Goal: Transaction & Acquisition: Obtain resource

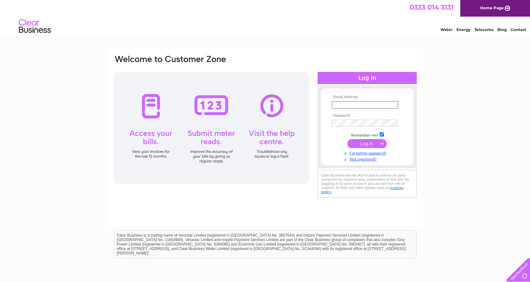
click at [380, 105] on input "text" at bounding box center [365, 105] width 67 height 8
type input "[EMAIL_ADDRESS][DOMAIN_NAME]"
click at [368, 148] on td at bounding box center [367, 143] width 74 height 12
click at [368, 144] on input "submit" at bounding box center [366, 142] width 39 height 9
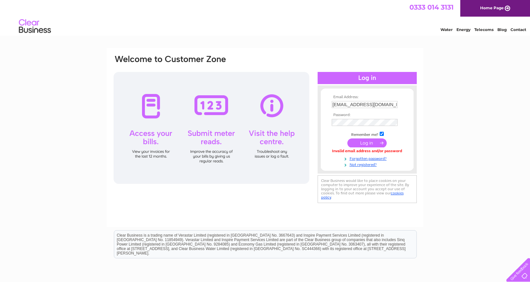
click at [364, 140] on input "submit" at bounding box center [366, 142] width 39 height 9
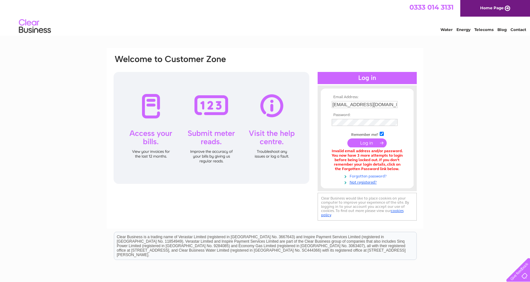
click at [358, 176] on link "Forgotten password?" at bounding box center [368, 176] width 73 height 6
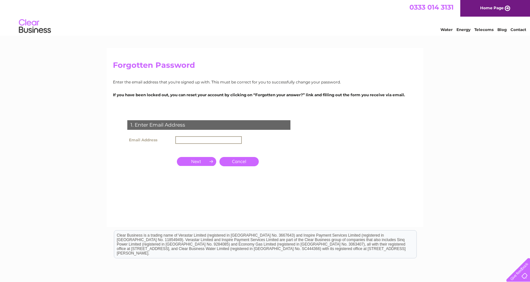
click at [192, 139] on input "text" at bounding box center [208, 140] width 67 height 8
type input "[EMAIL_ADDRESS][DOMAIN_NAME]"
click at [190, 161] on input "button" at bounding box center [196, 160] width 39 height 9
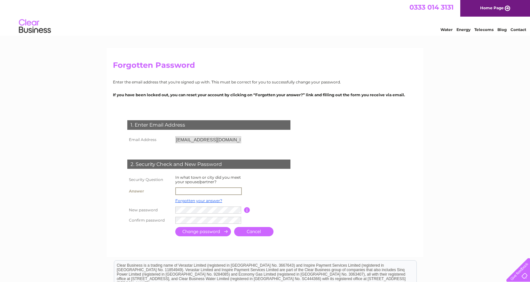
click at [186, 193] on input "text" at bounding box center [208, 191] width 67 height 8
type input "Stirling"
click at [199, 231] on input "submit" at bounding box center [203, 230] width 56 height 9
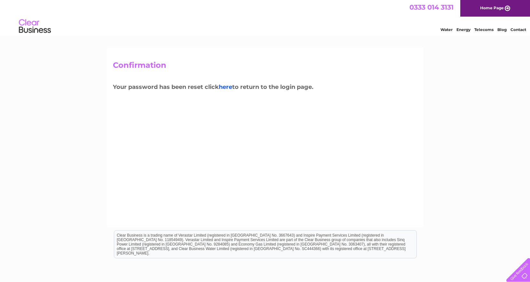
click at [230, 88] on link "here" at bounding box center [225, 86] width 13 height 7
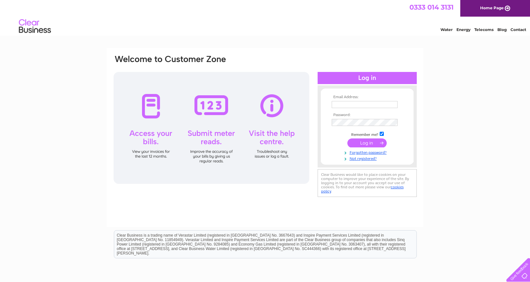
type input "[EMAIL_ADDRESS][DOMAIN_NAME]"
click at [370, 146] on input "submit" at bounding box center [366, 142] width 39 height 9
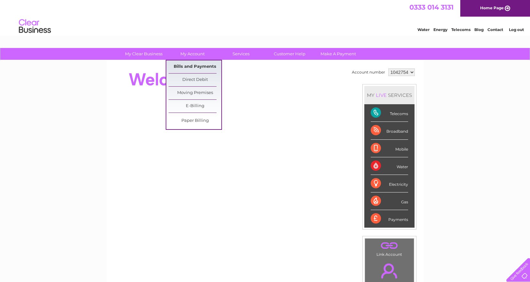
click at [190, 69] on link "Bills and Payments" at bounding box center [194, 66] width 53 height 13
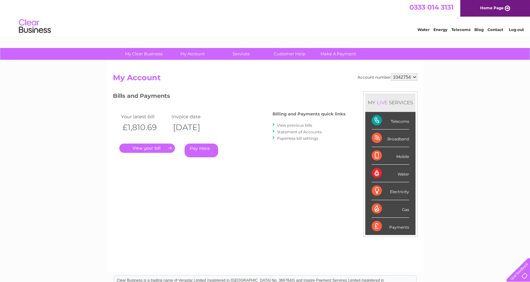
click at [288, 125] on link "View previous bills" at bounding box center [294, 125] width 35 height 5
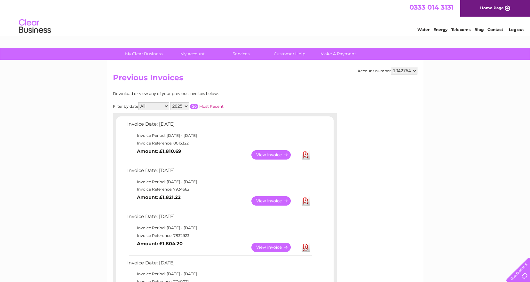
click at [306, 200] on link "Download" at bounding box center [306, 200] width 8 height 9
